Goal: Find contact information: Find contact information

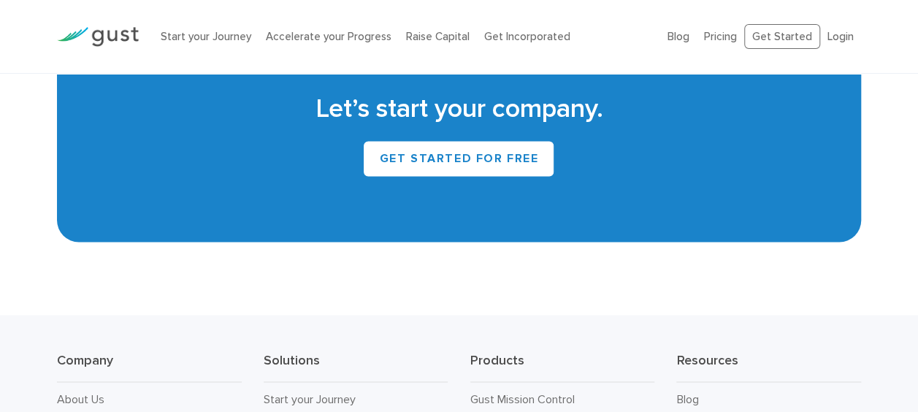
scroll to position [6759, 0]
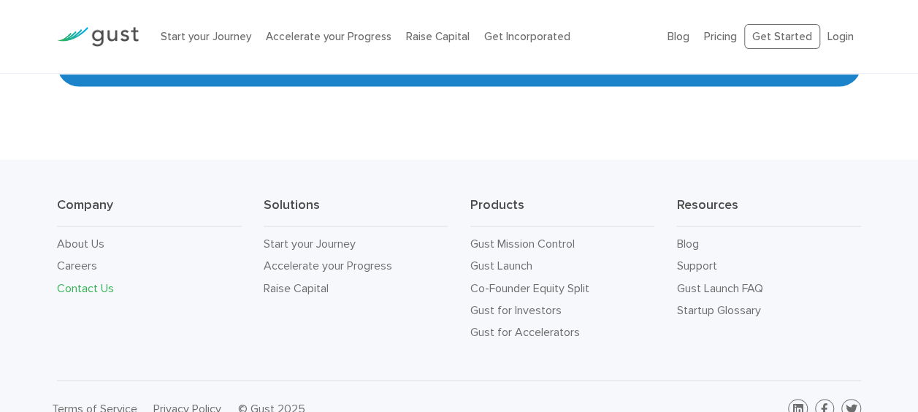
click at [95, 280] on link "Contact Us" at bounding box center [85, 287] width 57 height 14
click at [69, 236] on link "About Us" at bounding box center [80, 243] width 47 height 14
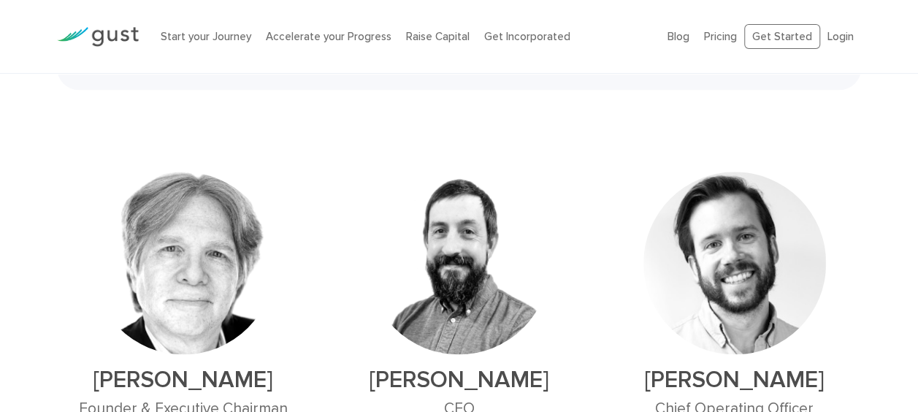
scroll to position [935, 0]
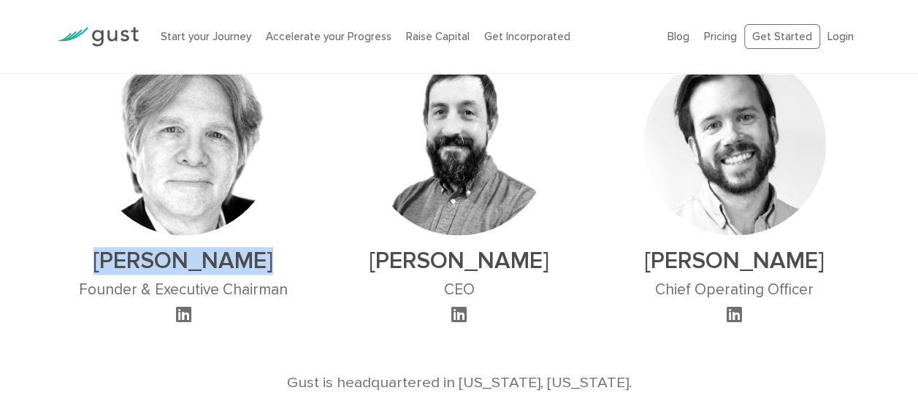
drag, startPoint x: 275, startPoint y: 262, endPoint x: 120, endPoint y: 264, distance: 155.6
click at [120, 264] on h2 "David S. Rose" at bounding box center [183, 261] width 209 height 28
copy h2 "David S. Rose"
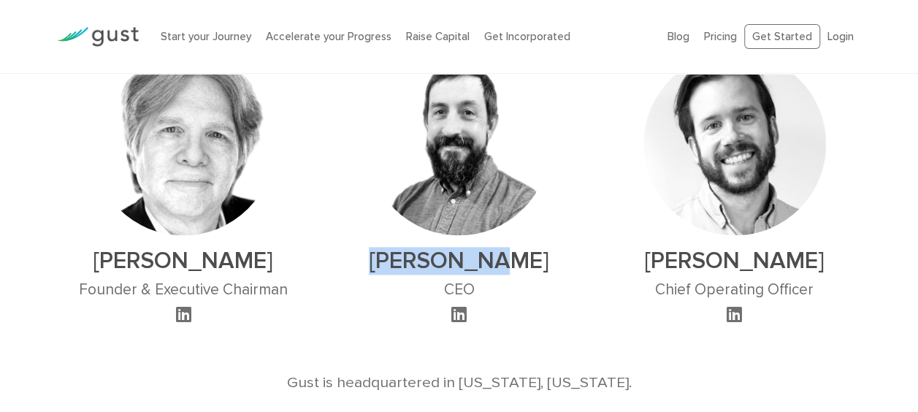
drag, startPoint x: 538, startPoint y: 253, endPoint x: 399, endPoint y: 257, distance: 139.5
click at [399, 257] on h2 "Peter Swan" at bounding box center [458, 261] width 183 height 28
copy h2 "Peter Swan"
